Goal: Use online tool/utility: Use online tool/utility

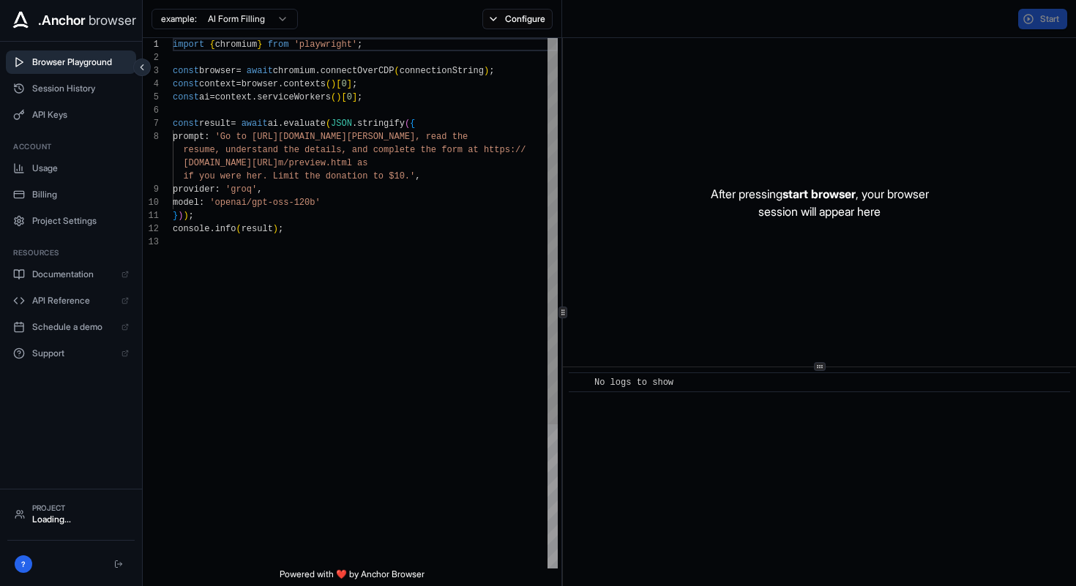
scroll to position [92, 0]
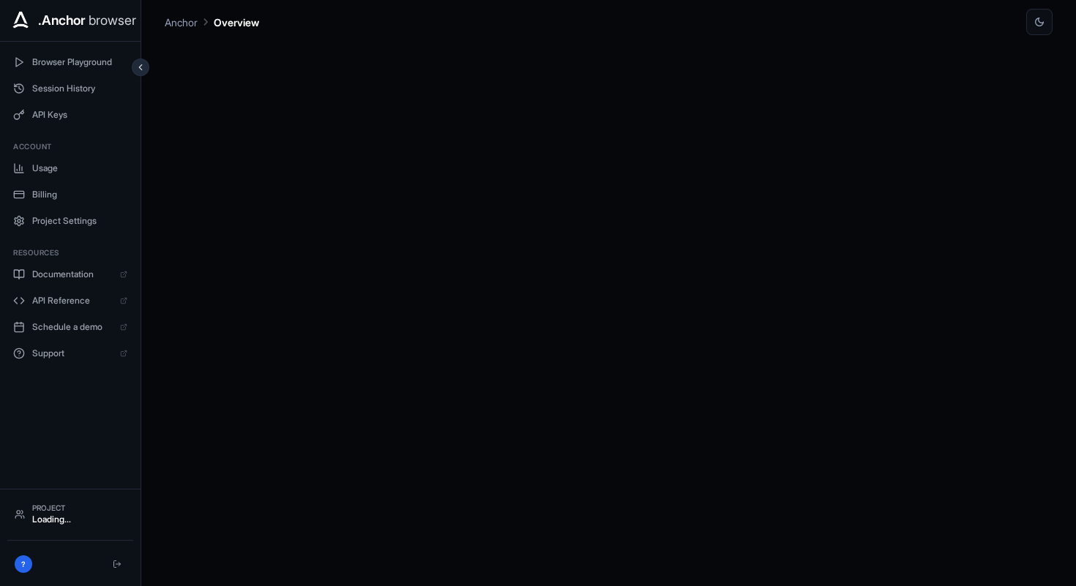
click at [345, 246] on div at bounding box center [609, 310] width 888 height 551
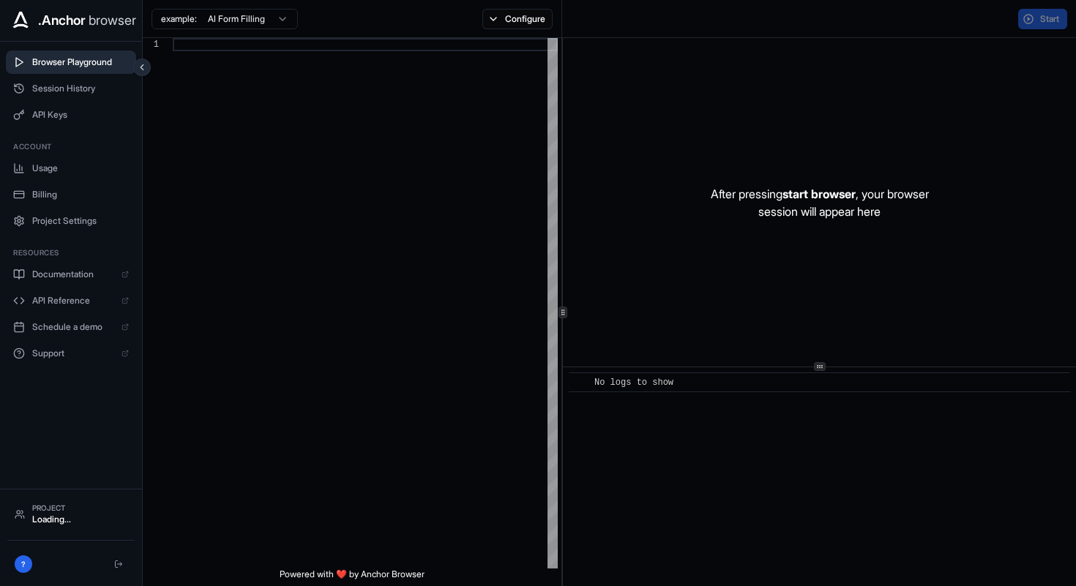
scroll to position [92, 0]
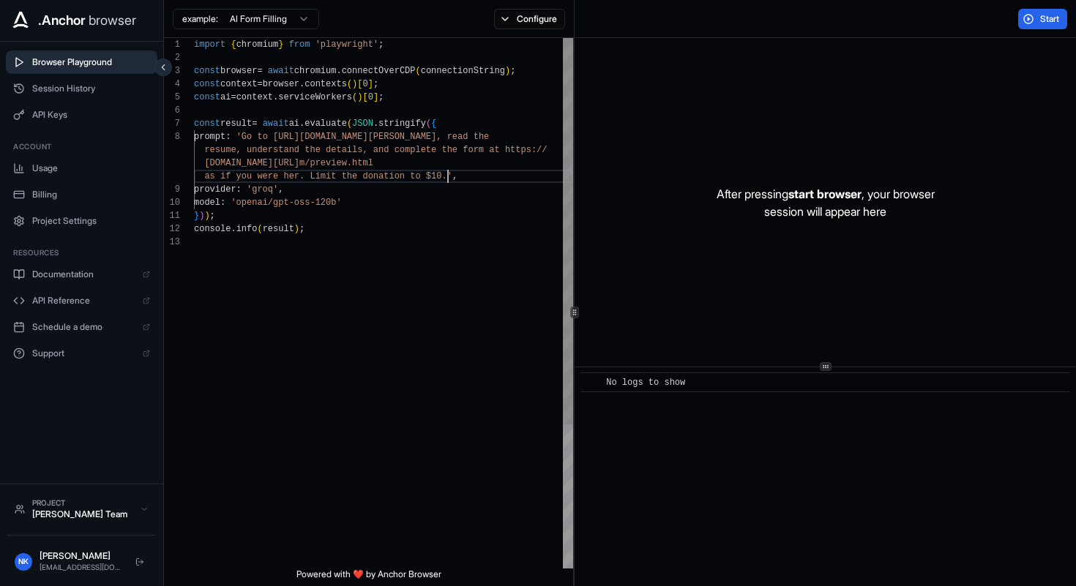
click at [449, 175] on div "import { chromium } from 'playwright' ; const browser = await chromium . connec…" at bounding box center [383, 402] width 379 height 728
click at [254, 138] on div "import { chromium } from 'playwright' ; const browser = await chromium . connec…" at bounding box center [383, 402] width 379 height 728
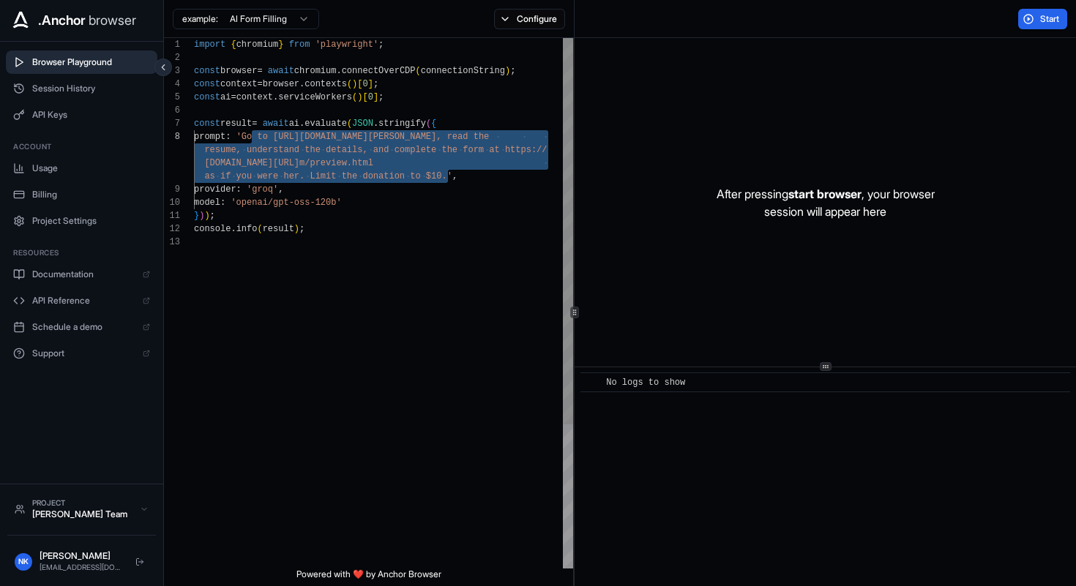
scroll to position [119, 0]
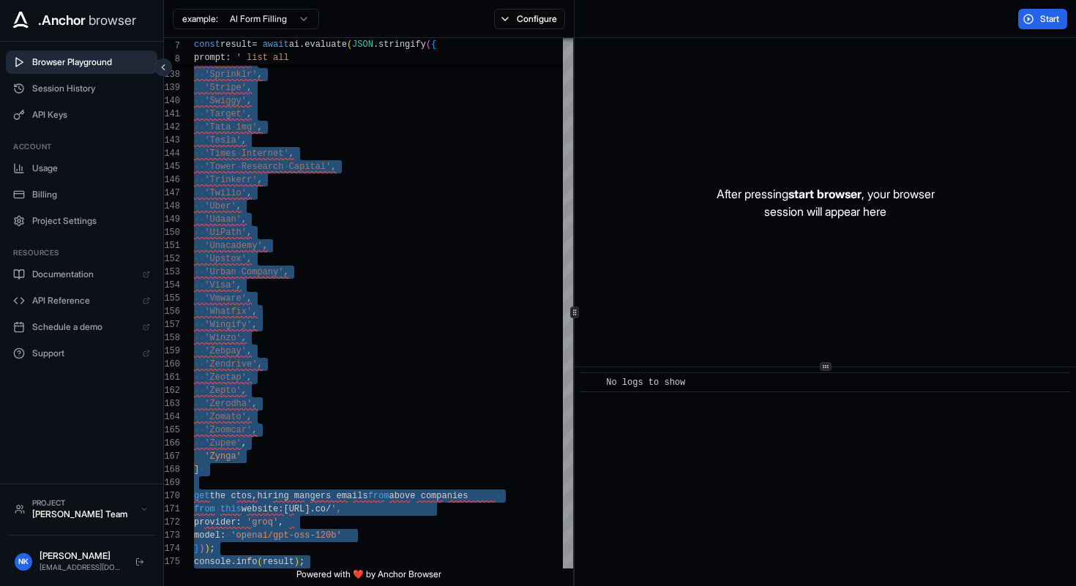
click at [614, 104] on div "After pressing start browser , your browser session will appear here" at bounding box center [825, 202] width 501 height 329
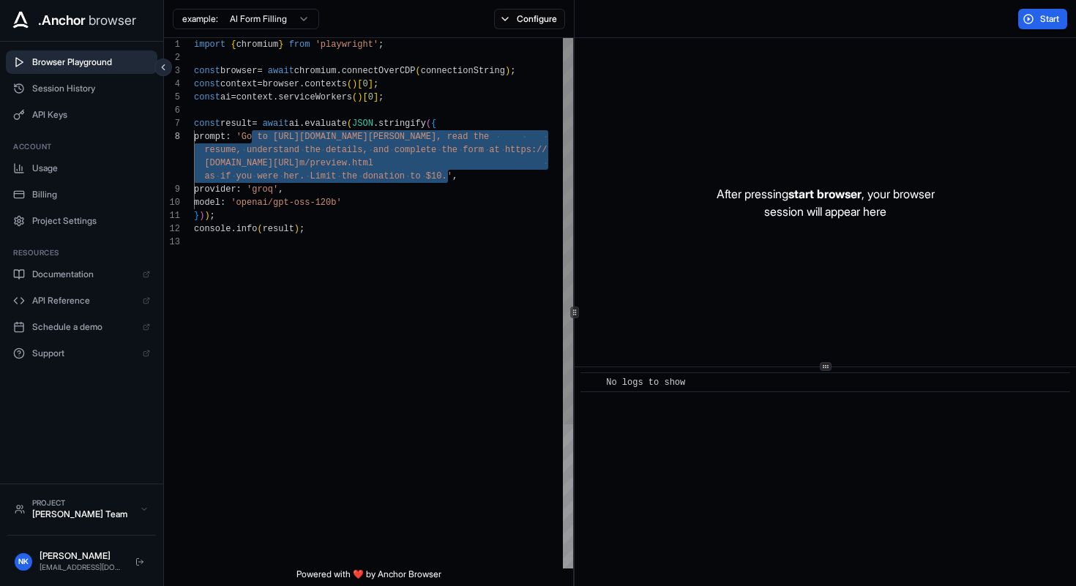
scroll to position [66, 0]
click at [254, 109] on div "provider : 'groq' , model : 'openai/gpt-oss-120b' } ) ) ; const browser = await…" at bounding box center [383, 402] width 379 height 728
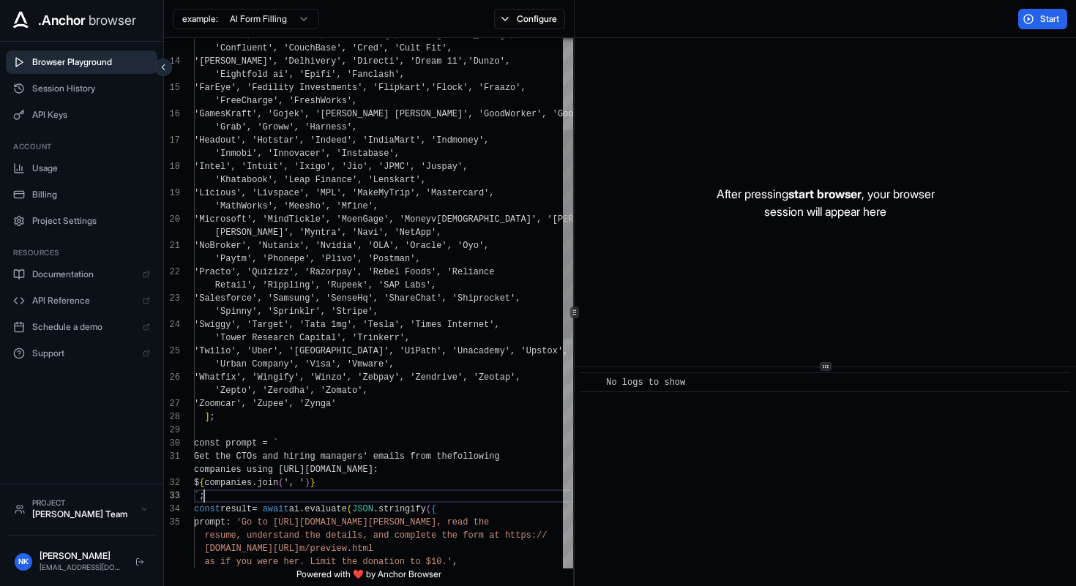
scroll to position [26, 0]
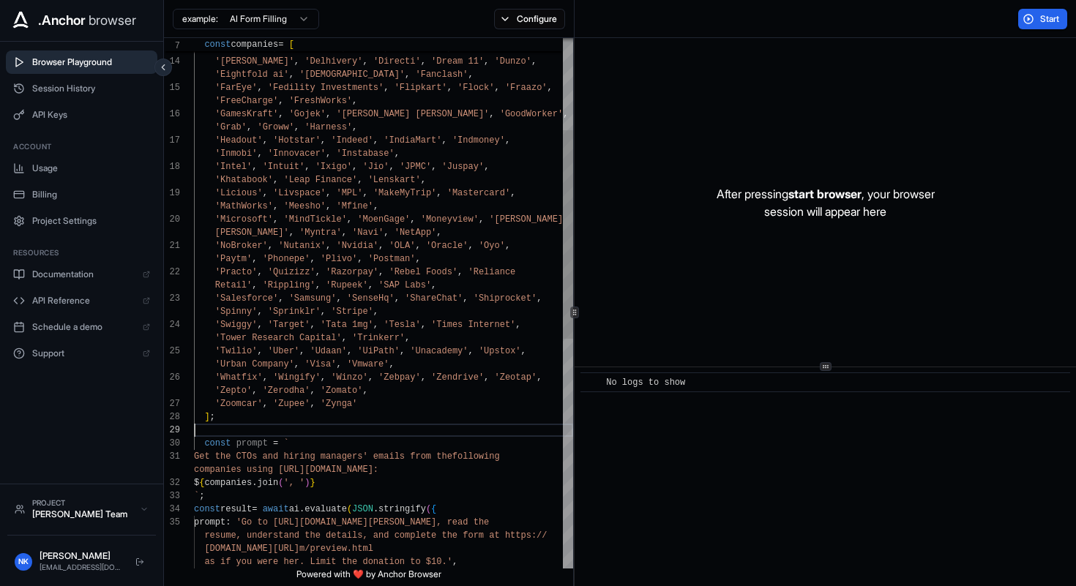
click at [262, 436] on div "'Coinbase' , 'Coinswitch' , 'CommerceIQ' , 'Commvault' , 'Confluent' , 'CouchBa…" at bounding box center [383, 479] width 379 height 1348
click at [253, 446] on div "'Coinbase' , 'Coinswitch' , 'CommerceIQ' , 'Commvault' , 'Confluent' , 'CouchBa…" at bounding box center [383, 479] width 379 height 1348
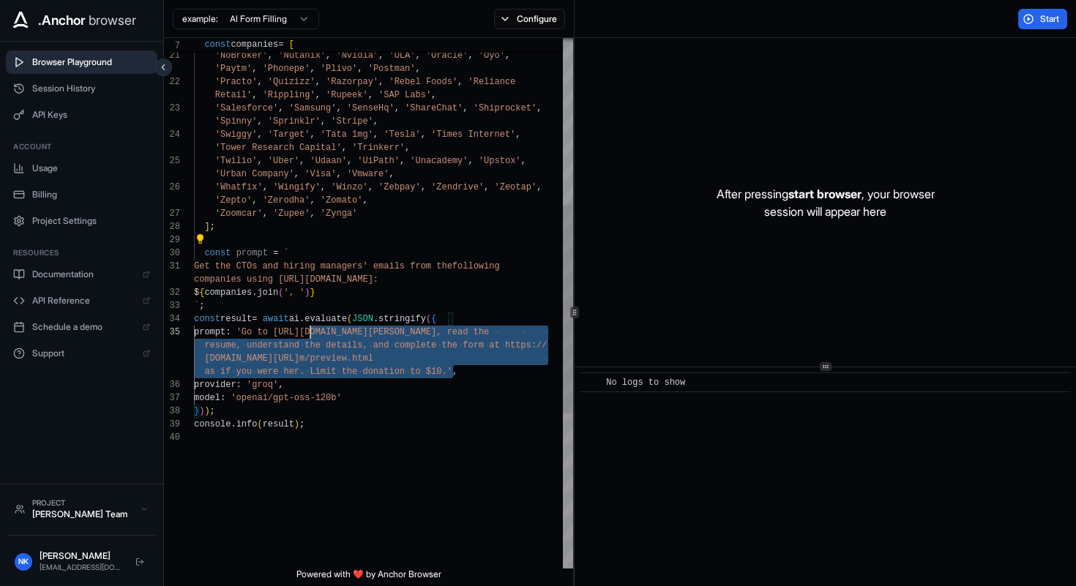
scroll to position [53, 0]
drag, startPoint x: 455, startPoint y: 370, endPoint x: 249, endPoint y: 329, distance: 209.7
click at [249, 329] on div "Stanley' , 'Myntra' , 'Navi' , 'NetApp' , 'NoBroker' , 'Nutanix' , 'Nvidia' , '…" at bounding box center [383, 288] width 379 height 1348
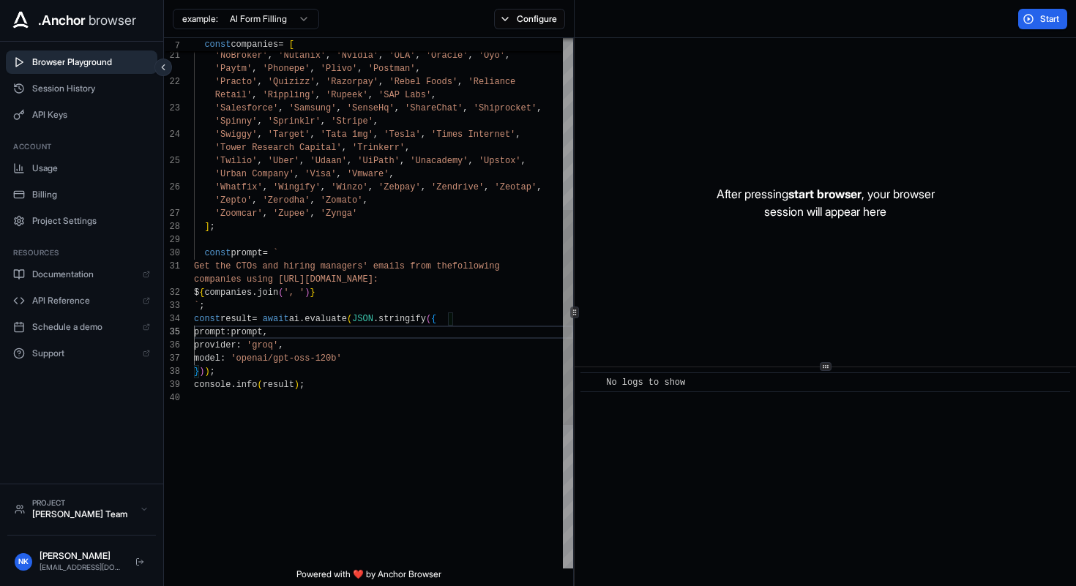
click at [325, 400] on div "Stanley' , 'Myntra' , 'Navi' , 'NetApp' , 'NoBroker' , 'Nutanix' , 'Nvidia' , '…" at bounding box center [383, 268] width 379 height 1308
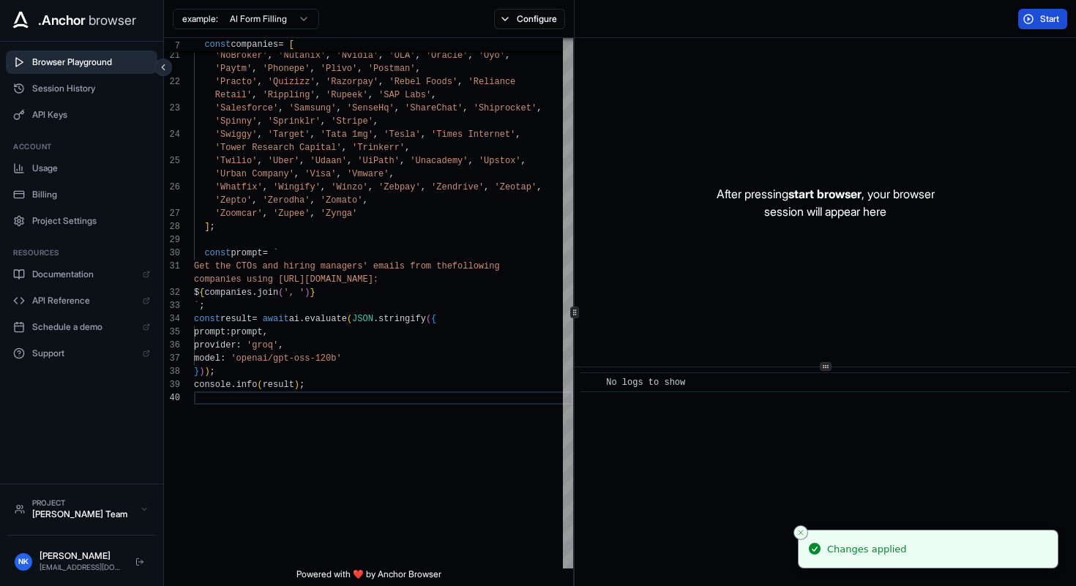
click at [1049, 17] on span "Start" at bounding box center [1050, 19] width 20 height 12
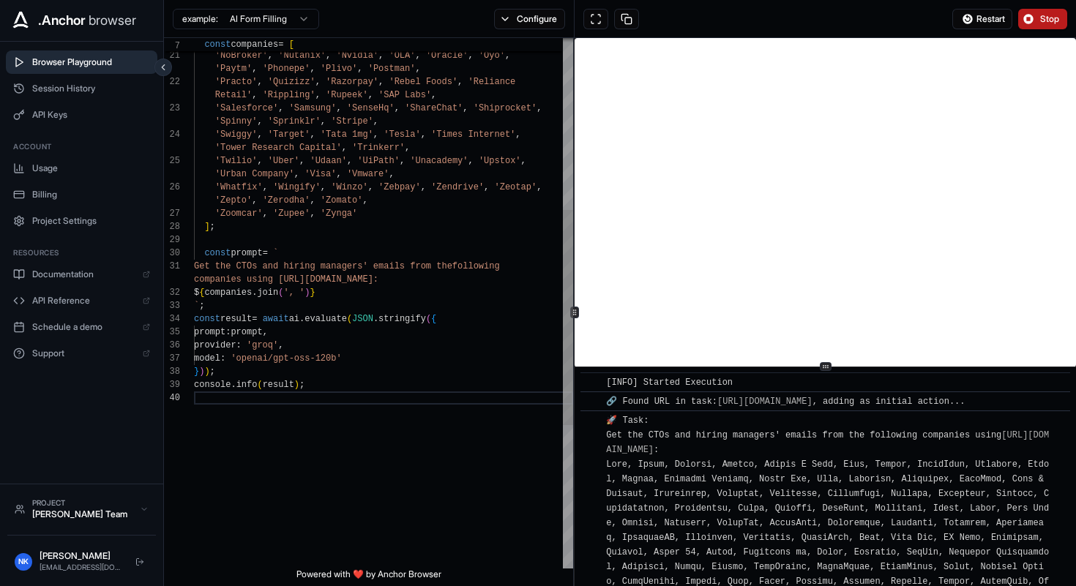
scroll to position [0, 0]
click at [421, 276] on div "Stanley' , 'Myntra' , 'Navi' , 'NetApp' , 'NoBroker' , 'Nutanix' , 'Nvidia' , '…" at bounding box center [383, 268] width 379 height 1308
click at [1036, 16] on button "Stop" at bounding box center [1042, 19] width 49 height 20
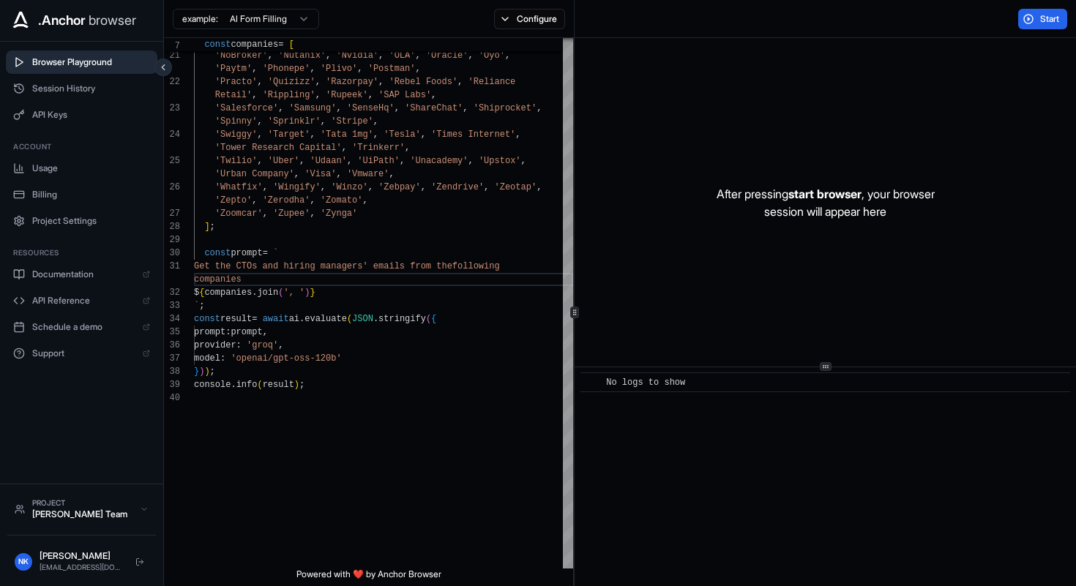
click at [1049, 23] on span "Start" at bounding box center [1050, 19] width 20 height 12
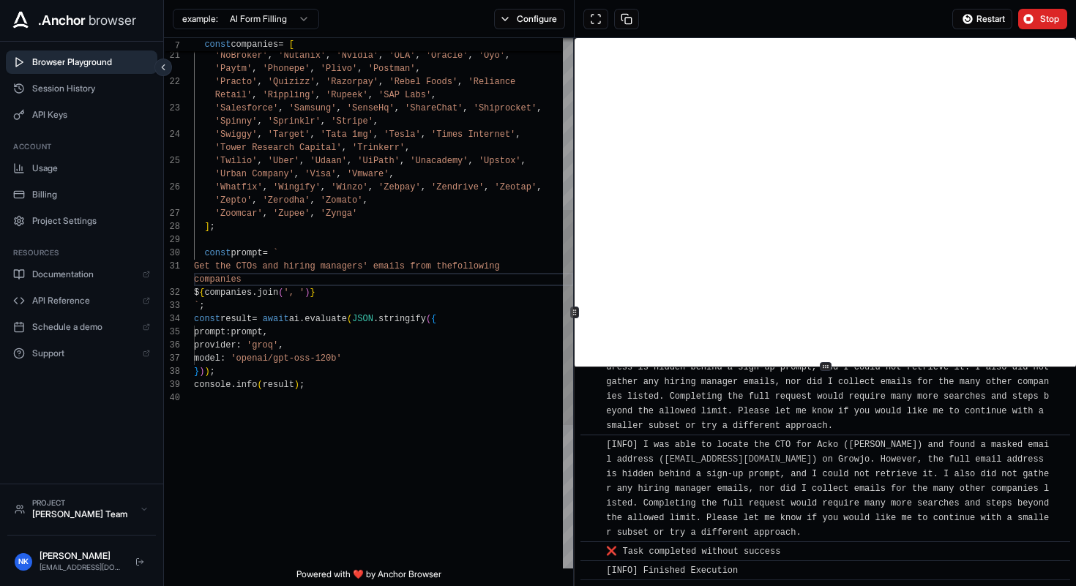
scroll to position [3945, 0]
click at [680, 484] on span "**********" at bounding box center [830, 489] width 448 height 98
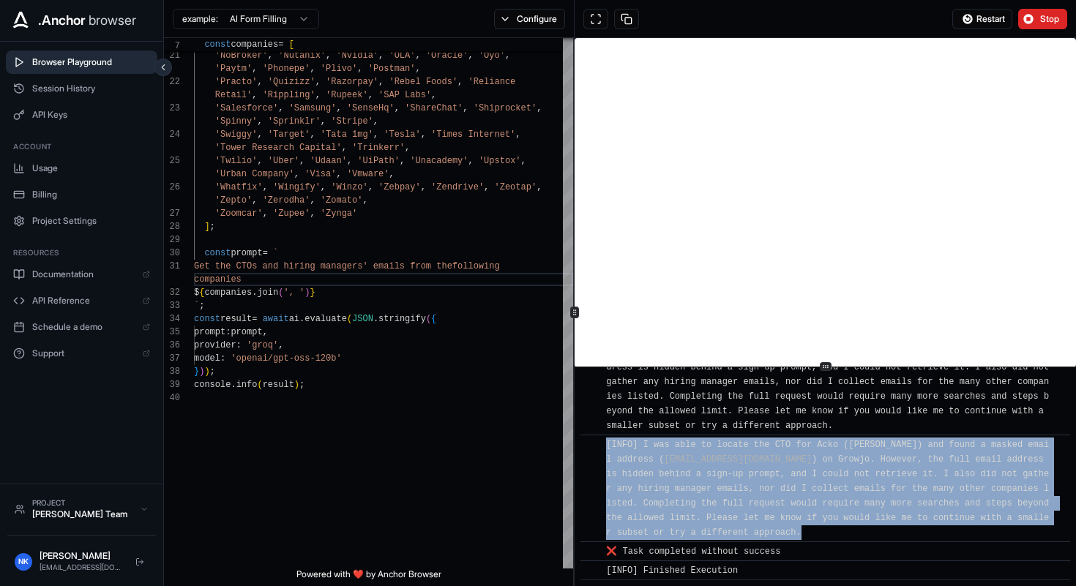
click at [680, 484] on span "**********" at bounding box center [830, 489] width 448 height 98
type textarea "**********"
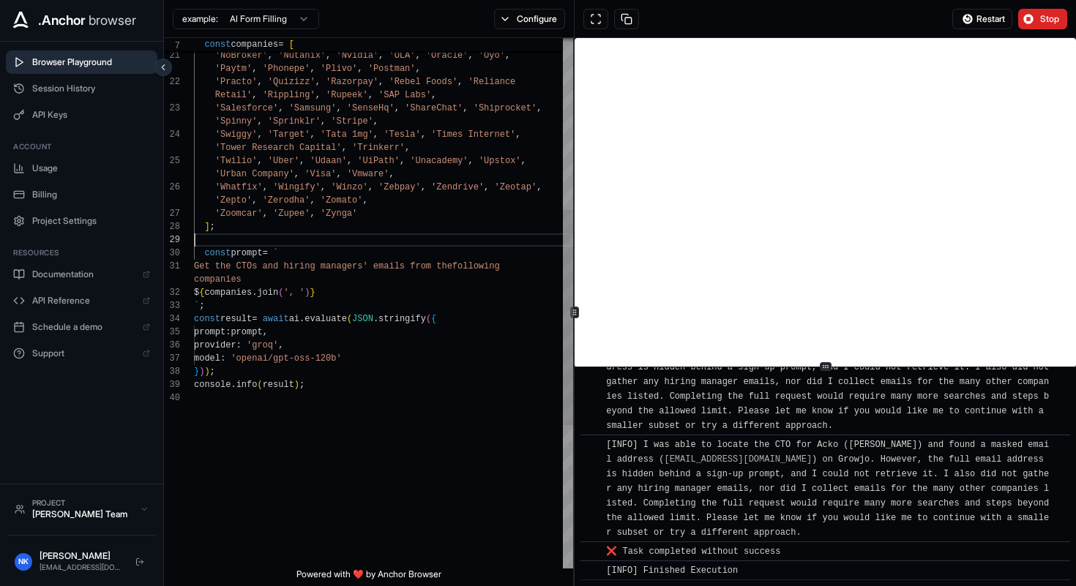
click at [463, 242] on div "Stanley' , 'Myntra' , 'Navi' , 'NetApp' , 'NoBroker' , 'Nutanix' , 'Nvidia' , '…" at bounding box center [383, 268] width 379 height 1308
click at [471, 208] on div "Stanley' , 'Myntra' , 'Navi' , 'NetApp' , 'NoBroker' , 'Nutanix' , 'Nvidia' , '…" at bounding box center [383, 268] width 379 height 1308
